Goal: Task Accomplishment & Management: Manage account settings

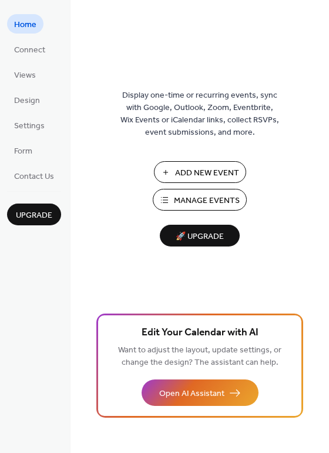
click at [185, 198] on span "Manage Events" at bounding box center [207, 201] width 66 height 12
click at [32, 211] on span "Upgrade" at bounding box center [34, 215] width 36 height 12
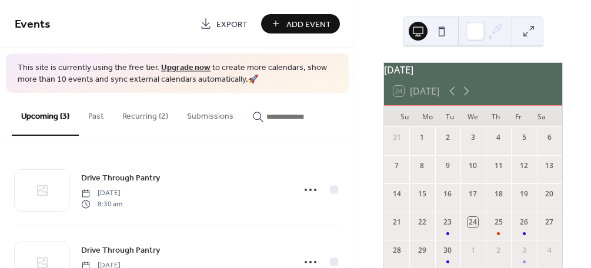
click at [143, 112] on button "Recurring (2)" at bounding box center [145, 114] width 65 height 42
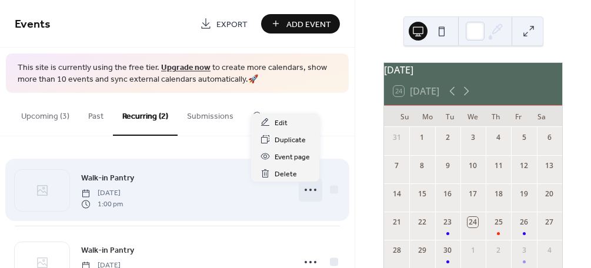
click at [307, 191] on icon at bounding box center [310, 190] width 19 height 19
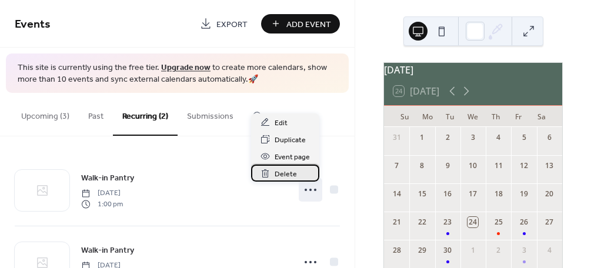
click at [297, 175] on div "Delete" at bounding box center [285, 173] width 68 height 17
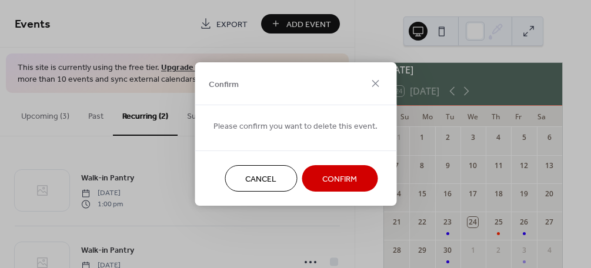
click at [328, 180] on span "Confirm" at bounding box center [339, 179] width 35 height 12
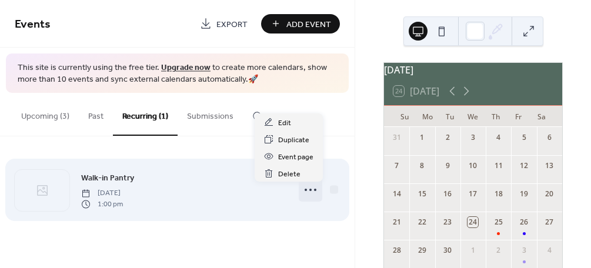
click at [309, 191] on icon at bounding box center [310, 190] width 19 height 19
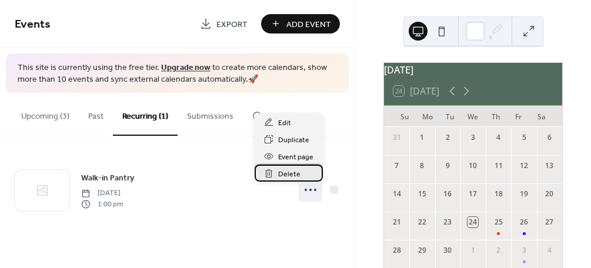
click at [302, 173] on div "Delete" at bounding box center [289, 173] width 68 height 17
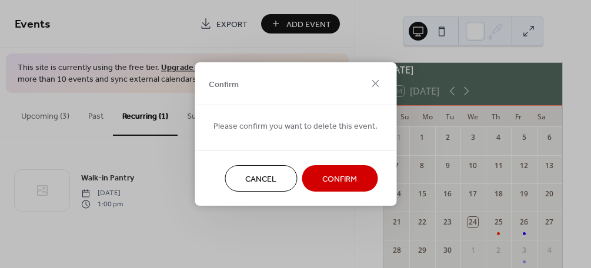
click at [326, 179] on span "Confirm" at bounding box center [339, 179] width 35 height 12
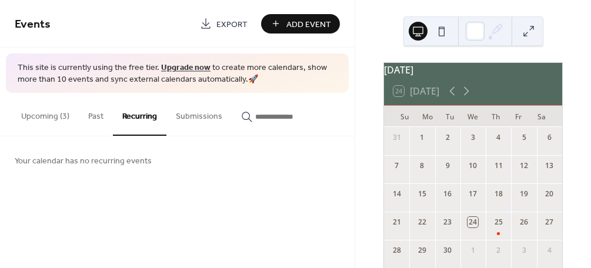
click at [50, 115] on button "Upcoming (3)" at bounding box center [45, 114] width 67 height 42
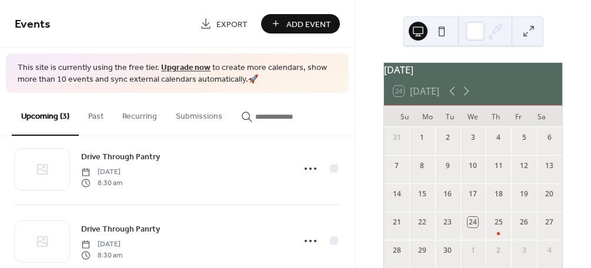
scroll to position [120, 0]
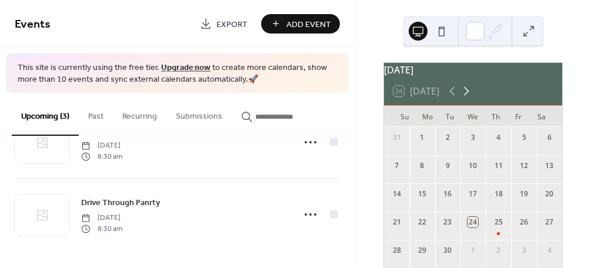
click at [468, 98] on icon at bounding box center [466, 91] width 14 height 14
